Goal: Task Accomplishment & Management: Manage account settings

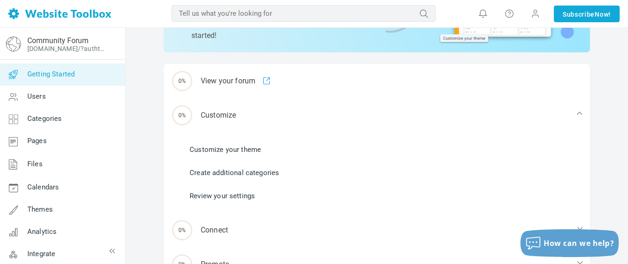
scroll to position [116, 0]
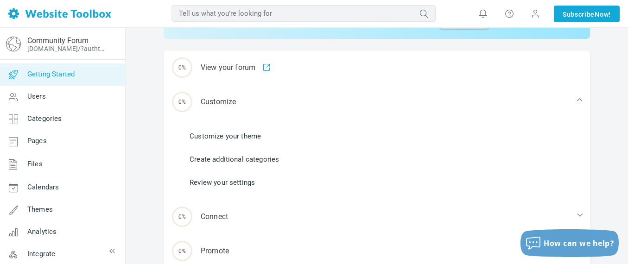
click at [243, 134] on link "Customize your theme" at bounding box center [225, 136] width 71 height 10
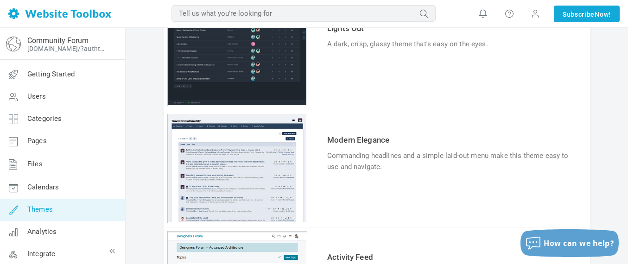
scroll to position [343, 0]
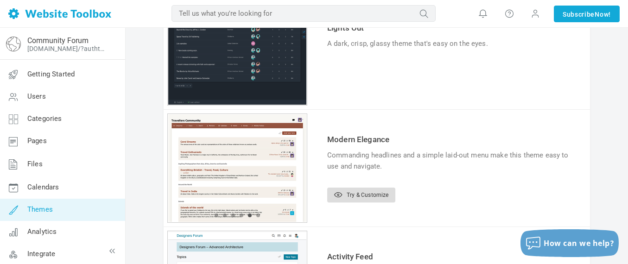
click at [370, 195] on link "Try & Customize" at bounding box center [361, 195] width 68 height 15
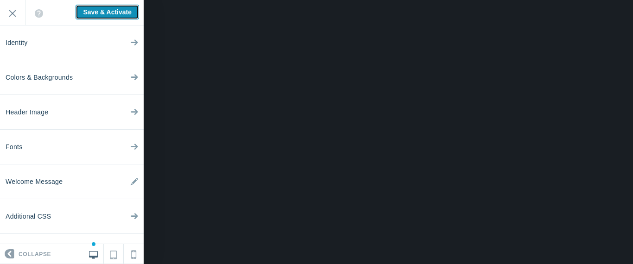
click at [95, 14] on input "Save & Activate" at bounding box center [108, 12] width 64 height 15
type input "Saving..."
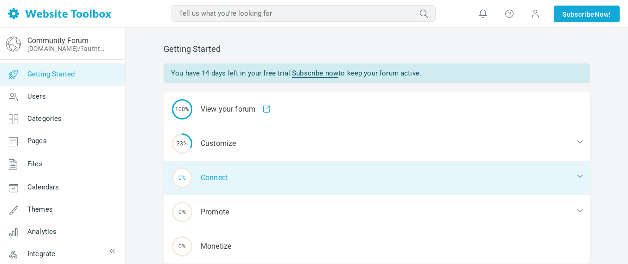
click at [581, 175] on icon at bounding box center [579, 176] width 9 height 9
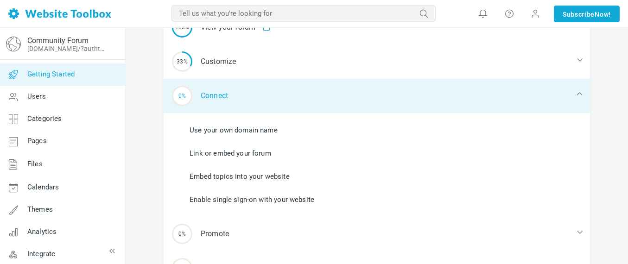
scroll to position [83, 0]
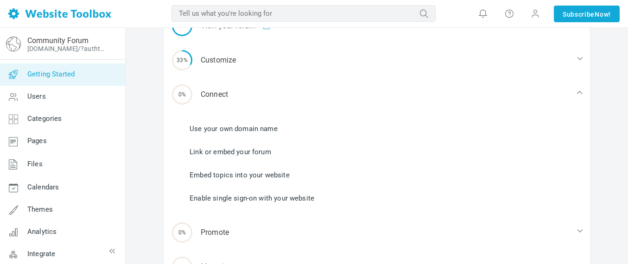
click at [264, 172] on link "Embed topics into your website" at bounding box center [240, 175] width 100 height 10
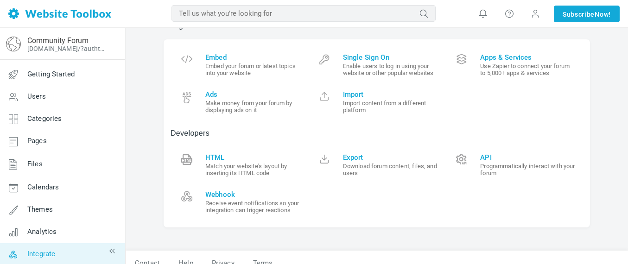
scroll to position [36, 0]
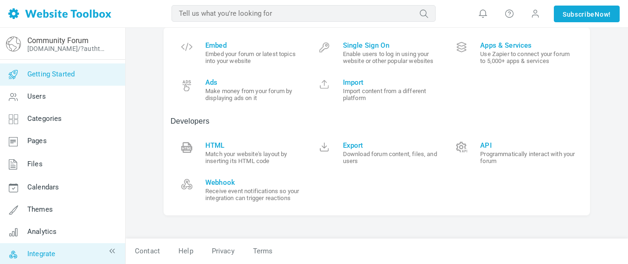
click at [68, 72] on span "Getting Started" at bounding box center [50, 74] width 47 height 8
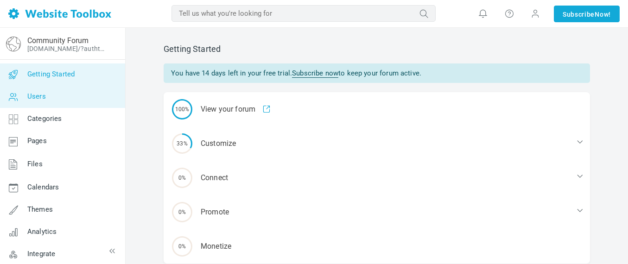
click at [39, 98] on span "Users" at bounding box center [36, 96] width 19 height 8
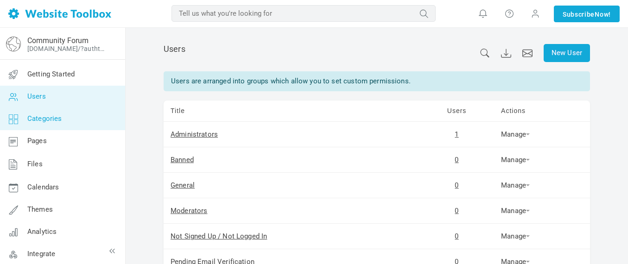
click at [55, 119] on span "Categories" at bounding box center [44, 119] width 35 height 8
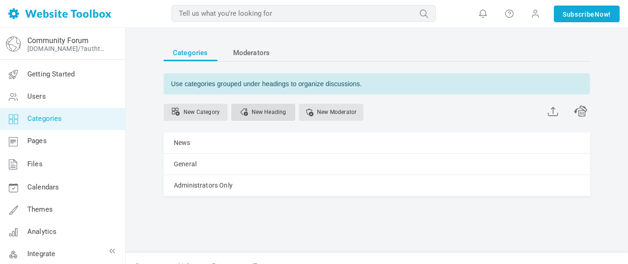
click at [262, 109] on link "New Heading" at bounding box center [263, 112] width 64 height 17
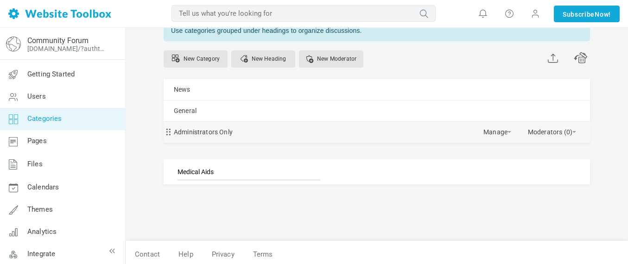
scroll to position [57, 0]
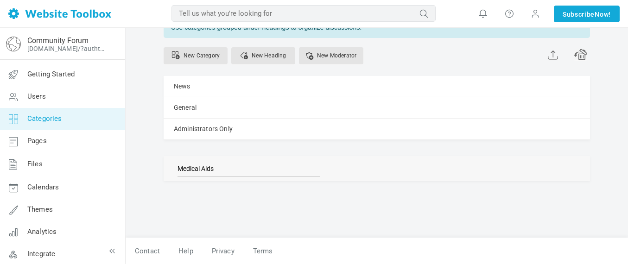
click at [301, 172] on input "Medical Aids" at bounding box center [249, 168] width 143 height 17
type input "Medical Aids"
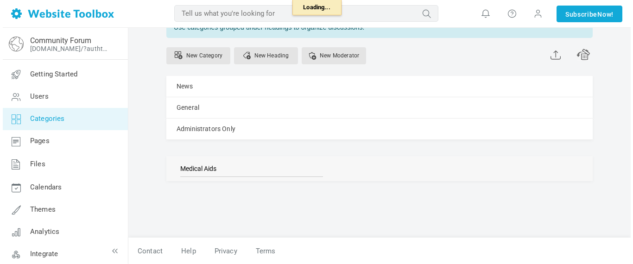
scroll to position [53, 0]
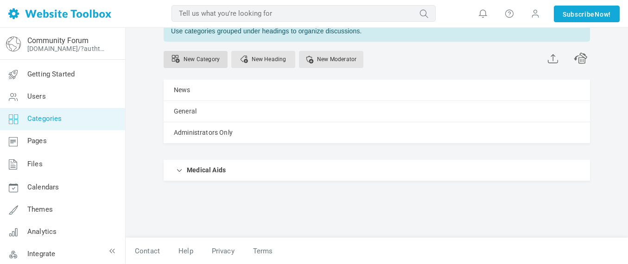
click at [206, 61] on link "New Category" at bounding box center [196, 59] width 64 height 17
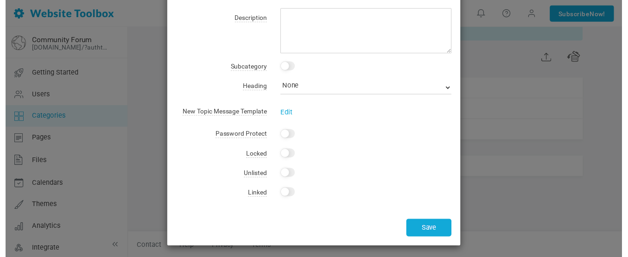
scroll to position [87, 0]
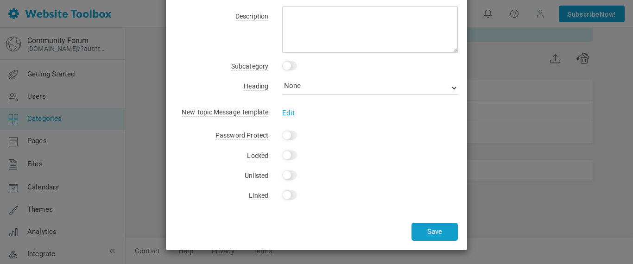
type input "Discovery Health"
click at [425, 232] on button "Save" at bounding box center [435, 232] width 46 height 18
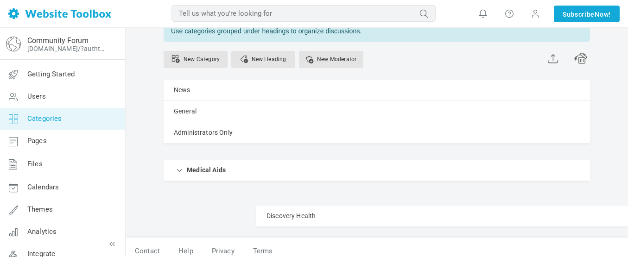
scroll to position [60, 0]
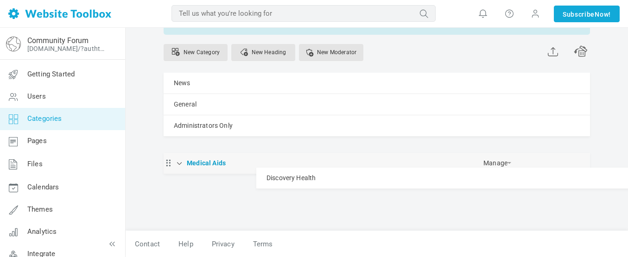
drag, startPoint x: 169, startPoint y: 153, endPoint x: 198, endPoint y: 167, distance: 32.6
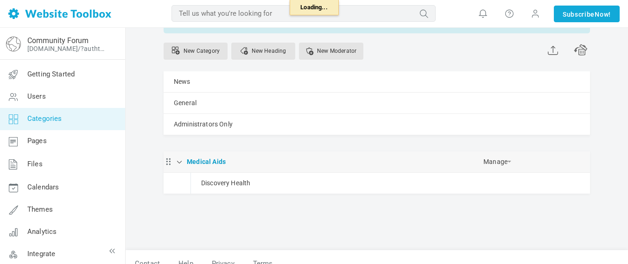
scroll to position [53, 0]
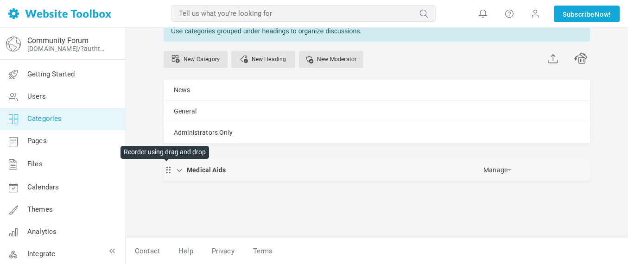
click at [170, 171] on span at bounding box center [167, 168] width 6 height 6
click at [180, 172] on span at bounding box center [179, 169] width 9 height 9
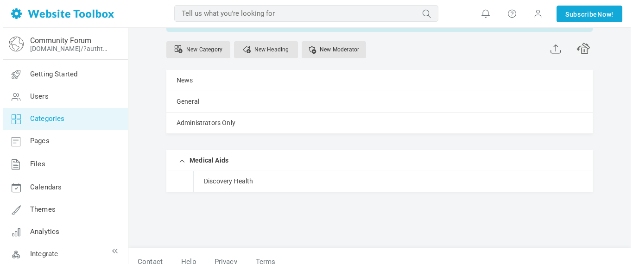
scroll to position [73, 0]
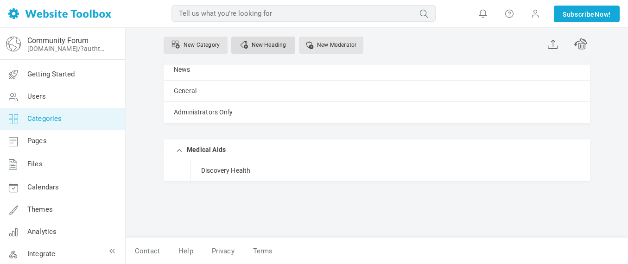
click at [273, 43] on link "New Heading" at bounding box center [263, 45] width 64 height 17
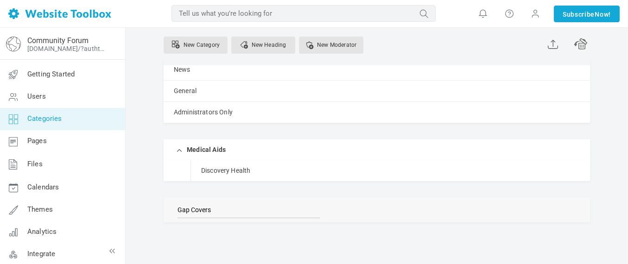
type input "Gap Covers"
click at [192, 44] on link "New Category" at bounding box center [196, 45] width 64 height 17
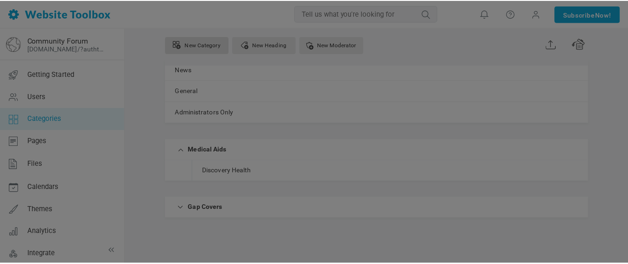
scroll to position [0, 0]
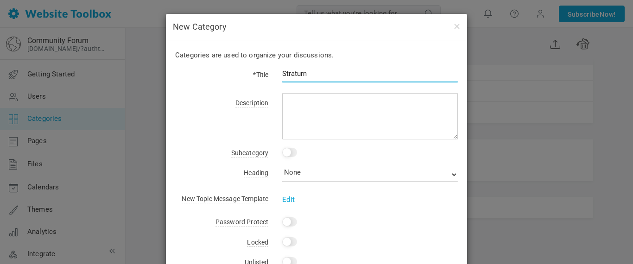
type input "Stratum"
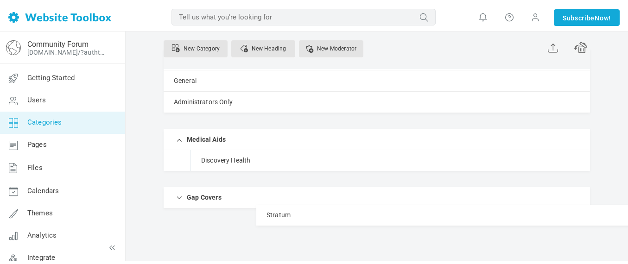
scroll to position [118, 0]
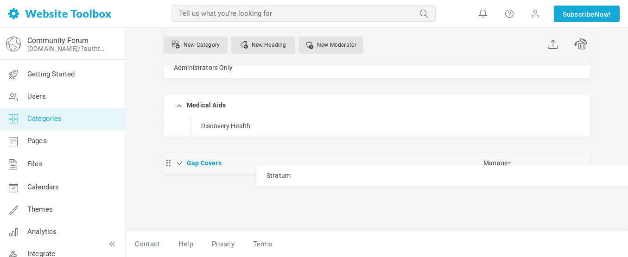
drag, startPoint x: 179, startPoint y: 132, endPoint x: 210, endPoint y: 165, distance: 45.3
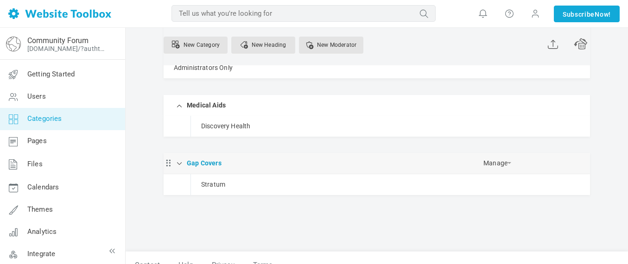
scroll to position [111, 0]
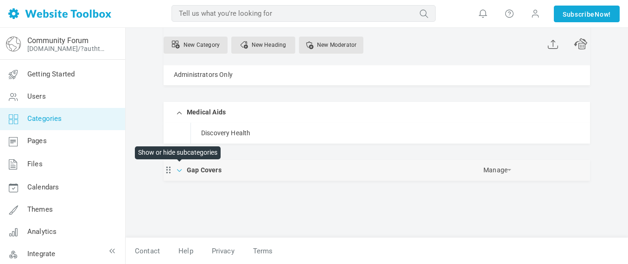
click at [179, 171] on span at bounding box center [179, 169] width 9 height 9
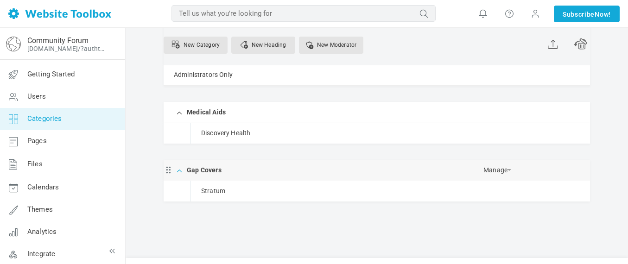
scroll to position [118, 0]
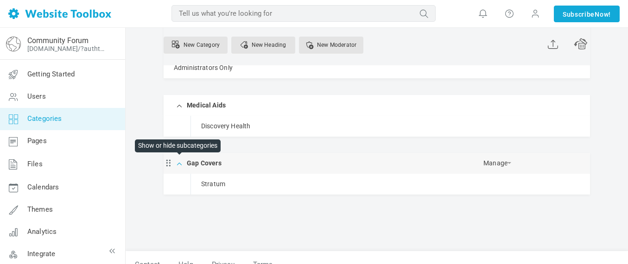
click at [178, 164] on span at bounding box center [179, 162] width 9 height 9
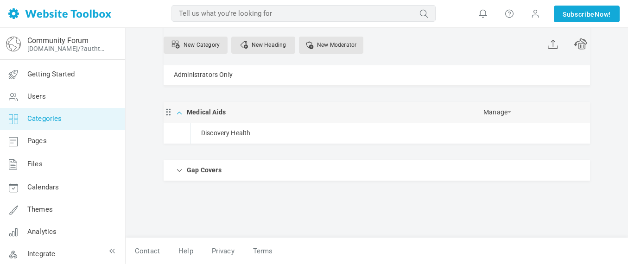
click at [179, 112] on span at bounding box center [179, 111] width 9 height 9
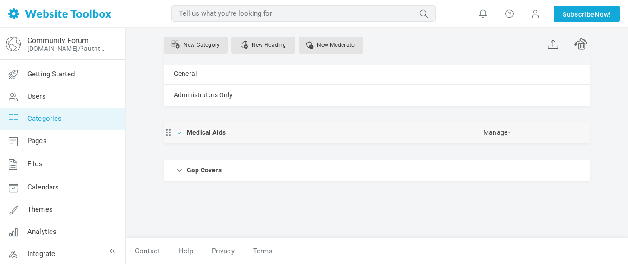
scroll to position [90, 0]
click at [255, 45] on link "New Heading" at bounding box center [263, 45] width 64 height 17
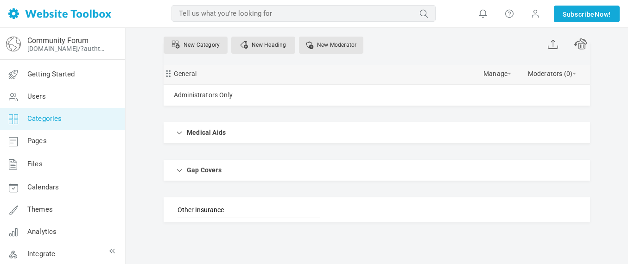
type input "Other Insurance"
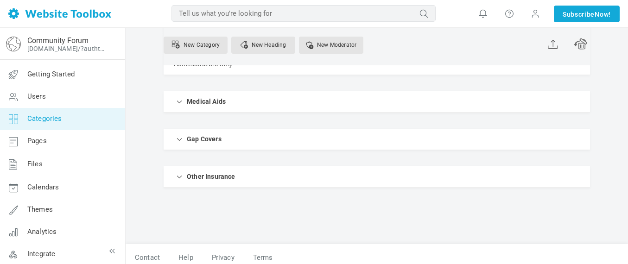
scroll to position [122, 0]
click at [254, 43] on link "New Heading" at bounding box center [263, 45] width 64 height 17
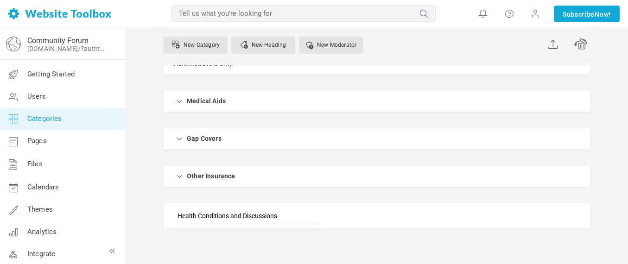
type input "Health Conditions and Discussions"
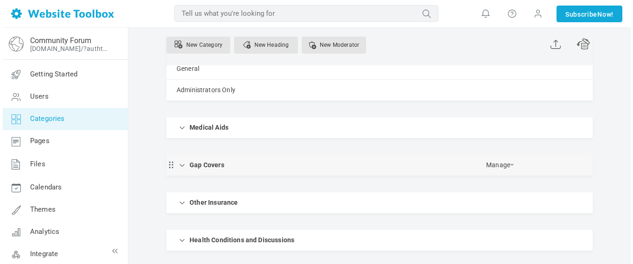
scroll to position [91, 0]
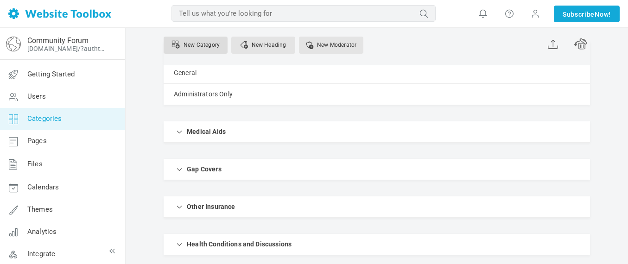
click at [202, 45] on link "New Category" at bounding box center [196, 45] width 64 height 17
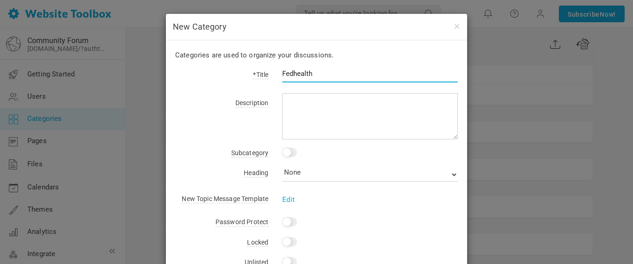
type input "Fedhealth"
click at [235, 122] on div "Description" at bounding box center [316, 117] width 283 height 43
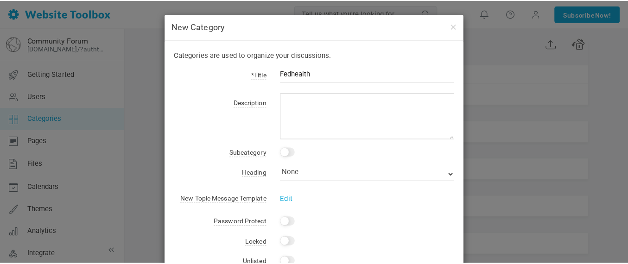
scroll to position [87, 0]
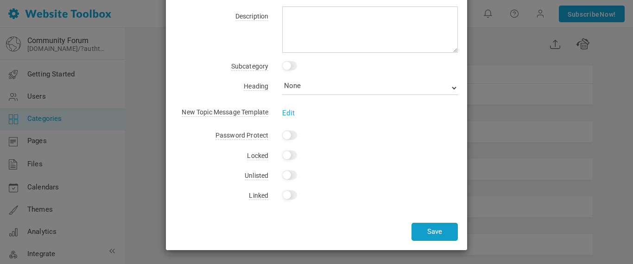
click at [427, 235] on button "Save" at bounding box center [435, 232] width 46 height 18
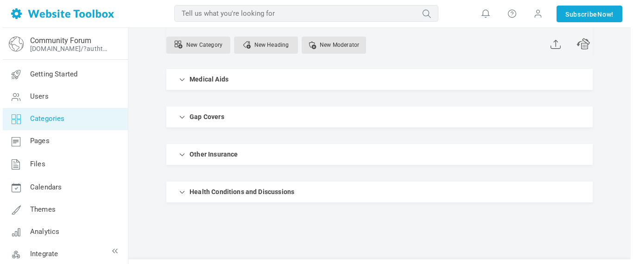
scroll to position [187, 0]
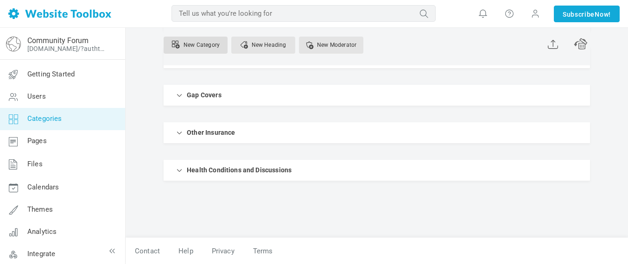
click at [206, 44] on link "New Category" at bounding box center [196, 45] width 64 height 17
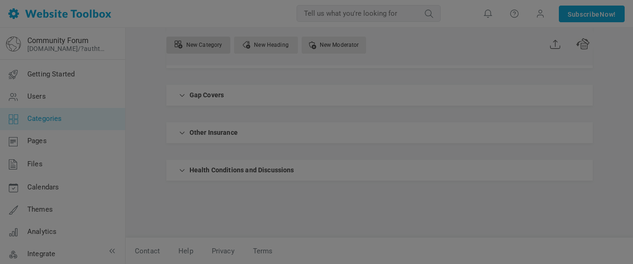
scroll to position [0, 0]
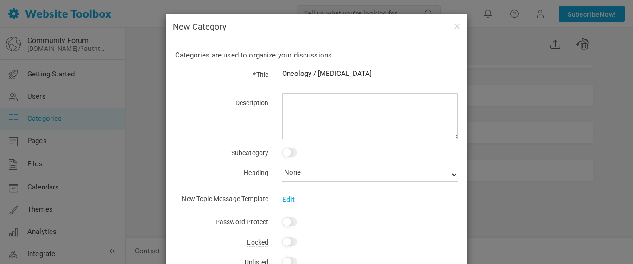
type input "Oncology / Cancer"
click at [292, 155] on input "checkbox" at bounding box center [289, 152] width 15 height 9
checkbox input "true"
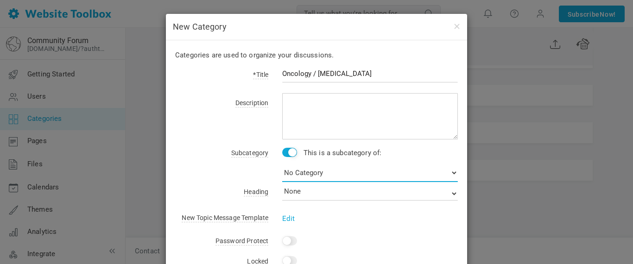
click at [366, 174] on select "No Category News General Administrators Only Fedhealth Medical Aids Discovery H…" at bounding box center [370, 173] width 176 height 19
click at [282, 164] on select "No Category News General Administrators Only Fedhealth Medical Aids Discovery H…" at bounding box center [370, 173] width 176 height 19
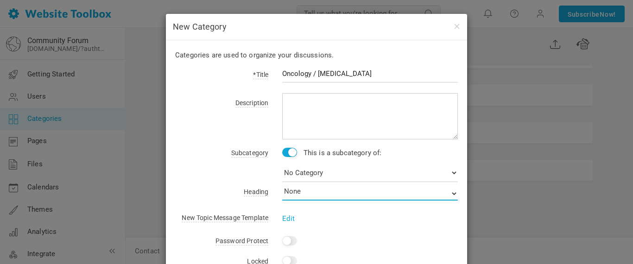
click at [436, 192] on select "None Medical Aids Gap Covers Other Insurance Health Conditions and Discussions" at bounding box center [370, 194] width 176 height 14
select select "987705"
click at [282, 187] on select "None Medical Aids Gap Covers Other Insurance Health Conditions and Discussions" at bounding box center [370, 194] width 176 height 14
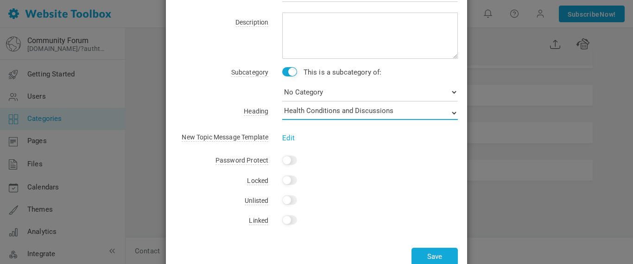
scroll to position [106, 0]
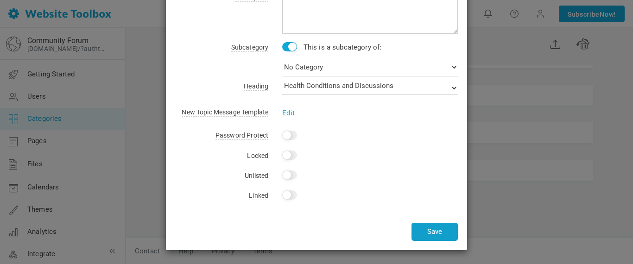
click at [427, 231] on button "Save" at bounding box center [435, 232] width 46 height 18
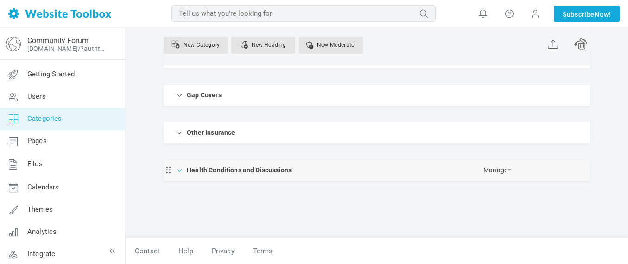
click at [180, 168] on span at bounding box center [179, 169] width 9 height 9
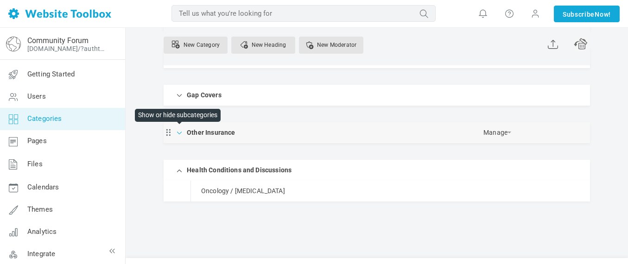
click at [181, 132] on span at bounding box center [179, 132] width 9 height 9
click at [181, 135] on span at bounding box center [179, 132] width 9 height 9
click at [180, 134] on span at bounding box center [179, 132] width 9 height 9
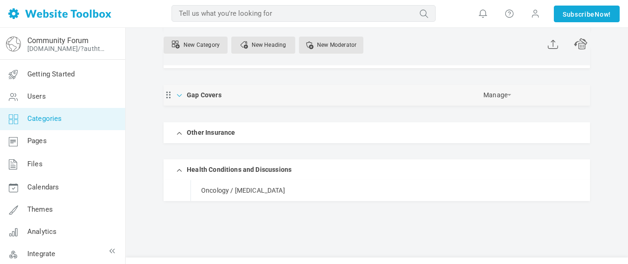
click at [178, 98] on span at bounding box center [179, 94] width 9 height 9
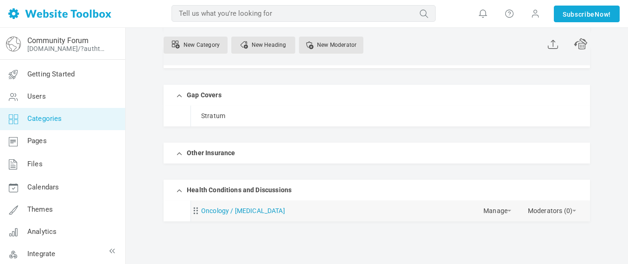
click at [211, 210] on link "Oncology / Cancer" at bounding box center [243, 211] width 84 height 12
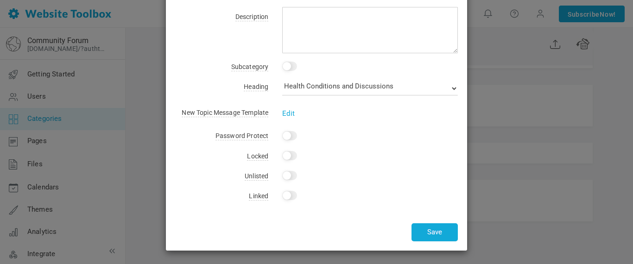
scroll to position [68, 0]
click at [290, 65] on input "checkbox" at bounding box center [289, 65] width 15 height 9
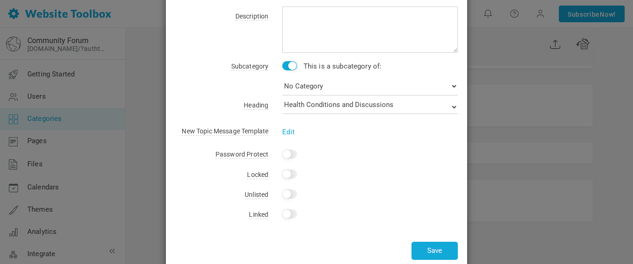
click at [282, 66] on input "checkbox" at bounding box center [289, 65] width 15 height 9
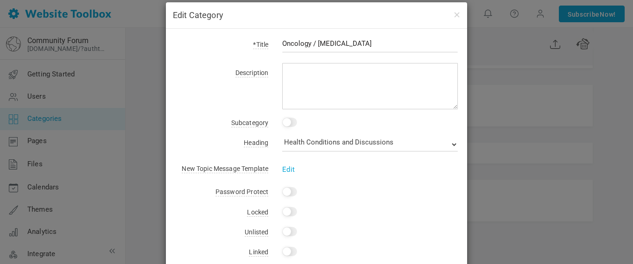
scroll to position [0, 0]
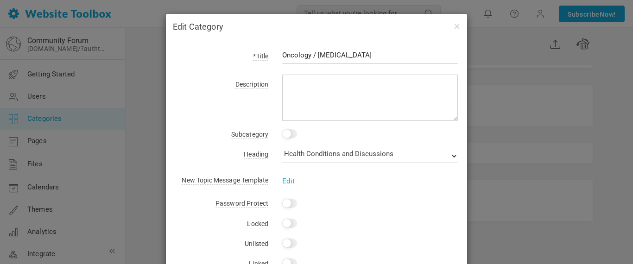
click at [289, 137] on input "checkbox" at bounding box center [289, 133] width 15 height 9
checkbox input "true"
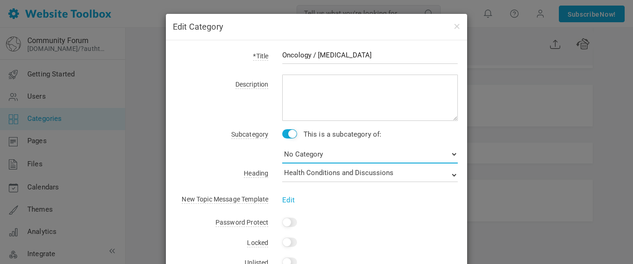
click at [300, 152] on select "No Category News General Administrators Only Fedhealth Medical Aids Discovery H…" at bounding box center [370, 154] width 176 height 19
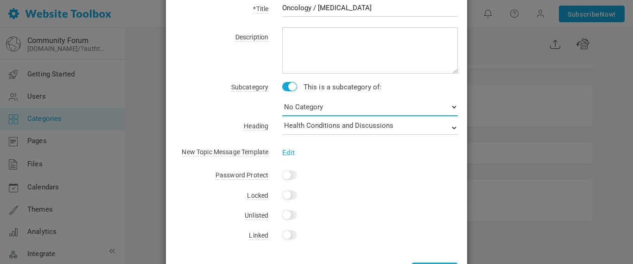
scroll to position [87, 0]
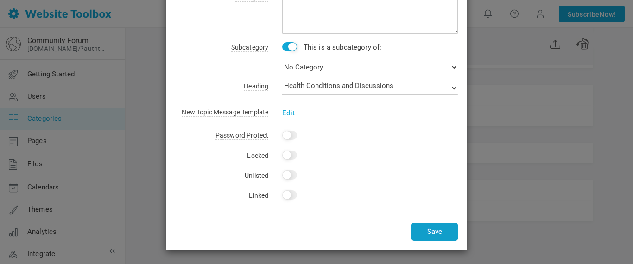
click at [447, 235] on button "Save" at bounding box center [435, 232] width 46 height 18
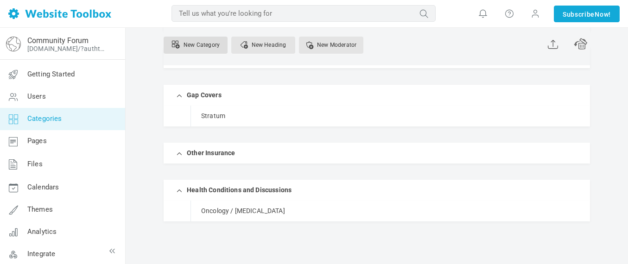
click at [201, 44] on link "New Category" at bounding box center [196, 45] width 64 height 17
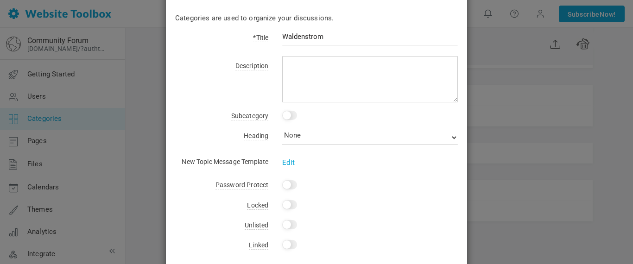
scroll to position [40, 0]
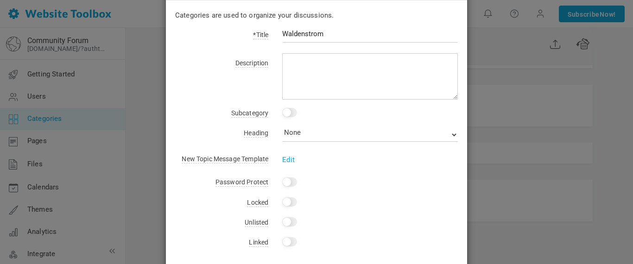
type input "Waldenstrom"
click at [291, 109] on input "checkbox" at bounding box center [289, 112] width 15 height 9
checkbox input "true"
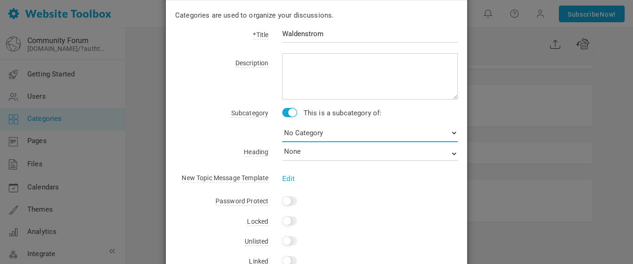
click at [296, 132] on select "No Category News General Administrators Only Fedhealth Medical Aids Discovery H…" at bounding box center [370, 133] width 176 height 19
select select "987707"
click at [282, 124] on select "No Category News General Administrators Only Fedhealth Medical Aids Discovery H…" at bounding box center [370, 133] width 176 height 19
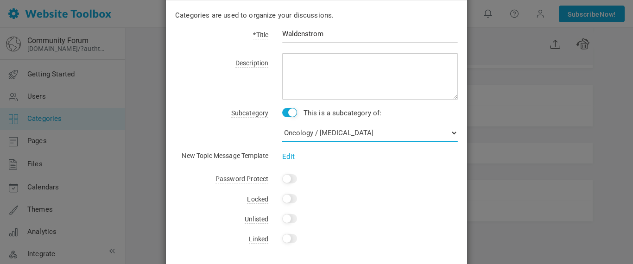
scroll to position [83, 0]
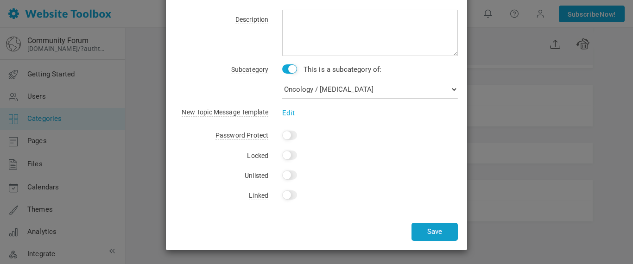
click at [432, 231] on button "Save" at bounding box center [435, 232] width 46 height 18
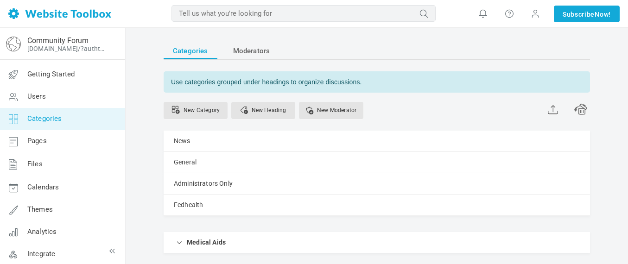
scroll to position [221, 0]
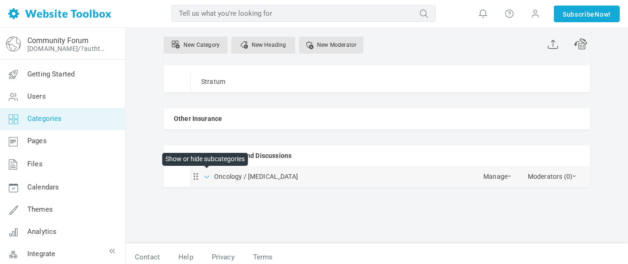
click at [208, 177] on span at bounding box center [207, 176] width 9 height 9
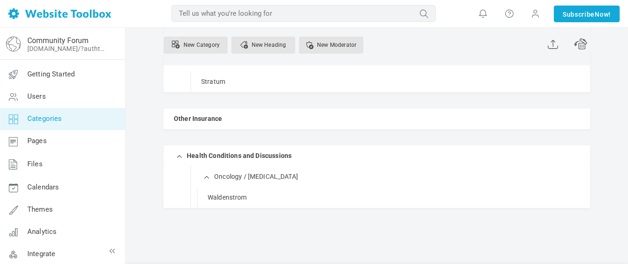
scroll to position [248, 0]
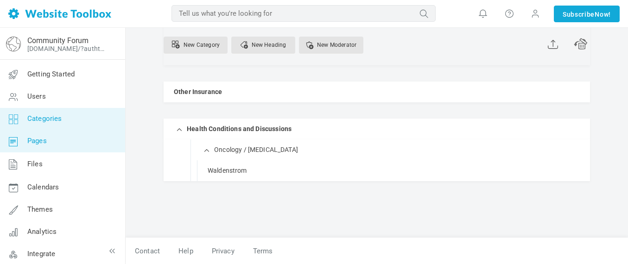
click at [31, 143] on span "Pages" at bounding box center [36, 141] width 19 height 8
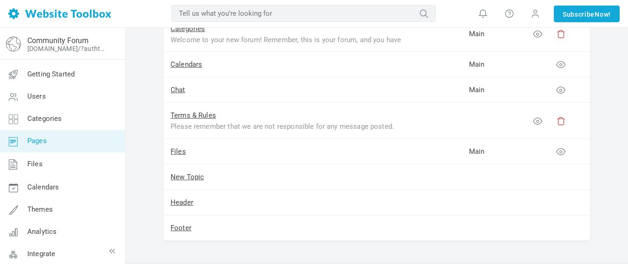
scroll to position [270, 0]
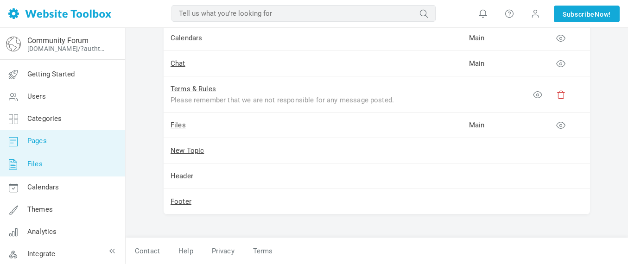
click at [33, 164] on span "Files" at bounding box center [34, 164] width 15 height 8
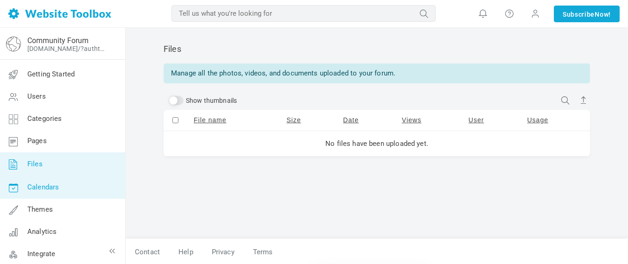
click at [40, 187] on span "Calendars" at bounding box center [43, 187] width 32 height 8
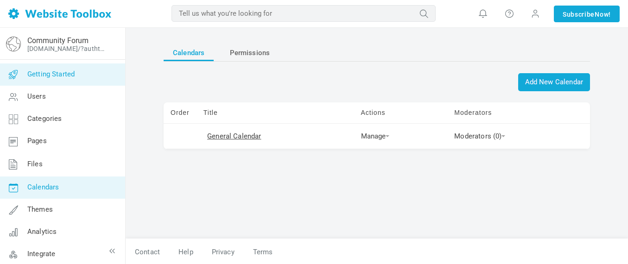
click at [63, 73] on span "Getting Started" at bounding box center [50, 74] width 47 height 8
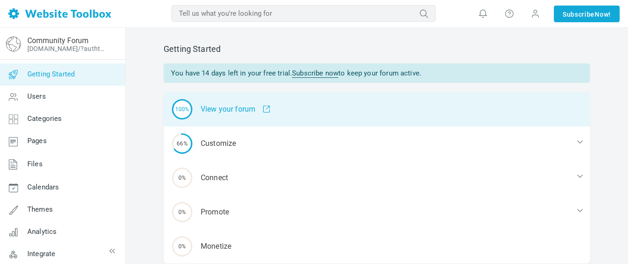
click at [266, 108] on span at bounding box center [262, 109] width 15 height 8
